Goal: Use online tool/utility

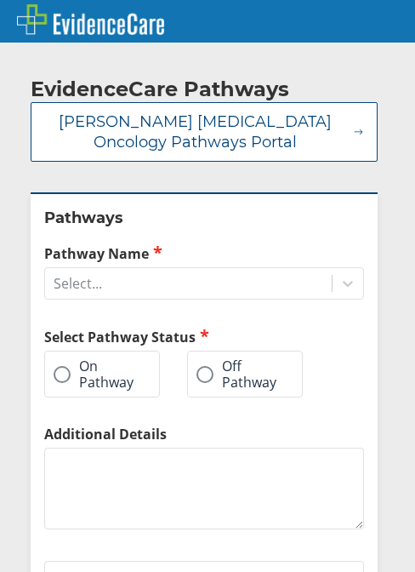
click at [203, 384] on label "Off Pathway" at bounding box center [237, 373] width 80 height 31
click at [0, 0] on input "Off Pathway" at bounding box center [0, 0] width 0 height 0
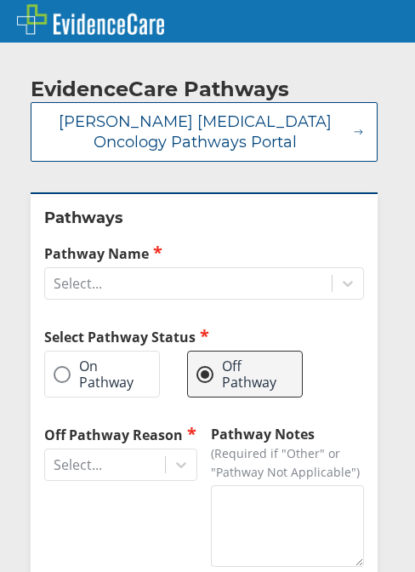
scroll to position [175, 0]
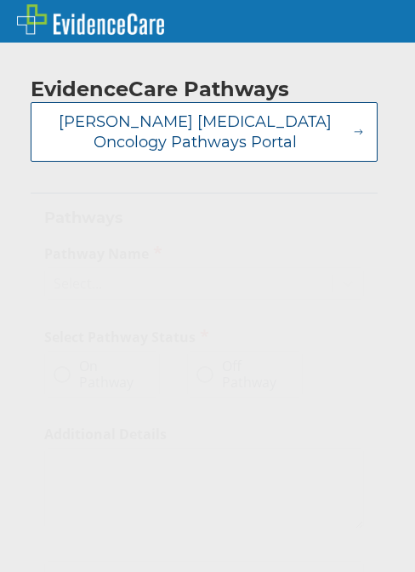
click at [210, 374] on span at bounding box center [205, 374] width 17 height 17
click at [0, 0] on input "Off Pathway" at bounding box center [0, 0] width 0 height 0
